Goal: Task Accomplishment & Management: Manage account settings

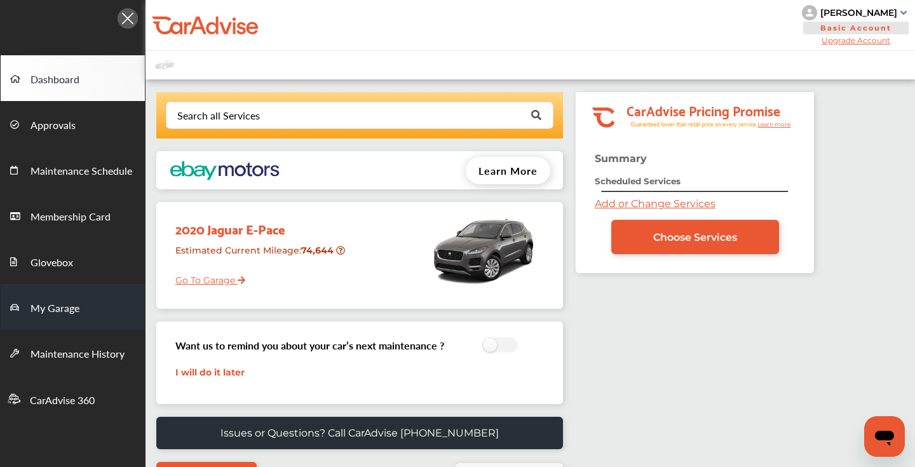
click at [64, 315] on span "My Garage" at bounding box center [55, 309] width 49 height 17
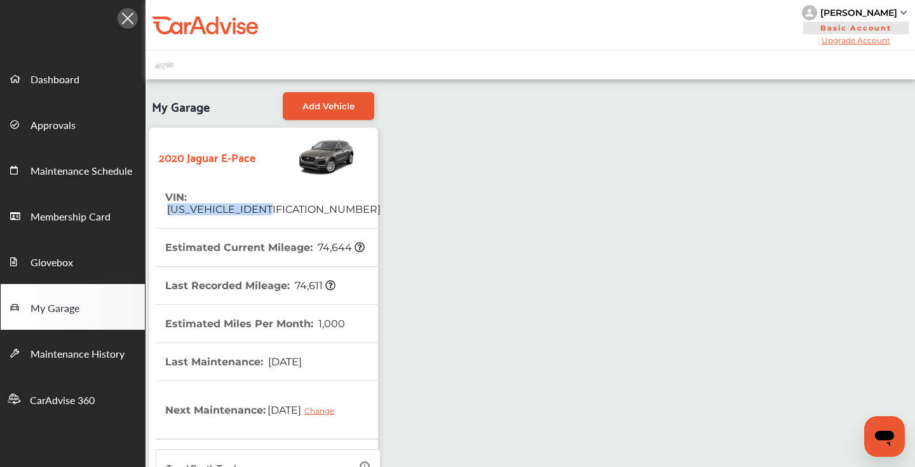
drag, startPoint x: 294, startPoint y: 198, endPoint x: 192, endPoint y: 199, distance: 101.7
click at [192, 199] on tr "VIN : [US_VEHICLE_IDENTIFICATION_NUMBER]" at bounding box center [268, 204] width 225 height 50
copy span "[US_VEHICLE_IDENTIFICATION_NUMBER]"
